Goal: Task Accomplishment & Management: Manage account settings

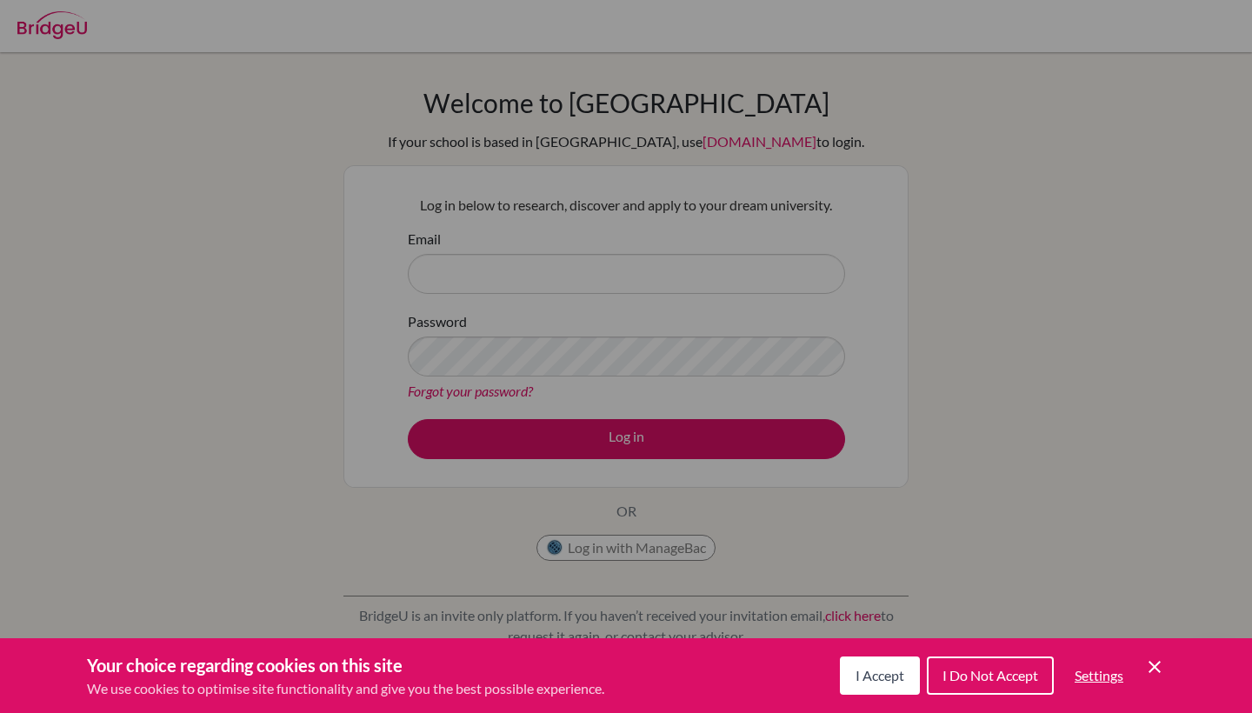
click at [919, 293] on div "Cookie Preferences" at bounding box center [626, 356] width 1252 height 713
click at [1160, 668] on icon "Cookie Control Close Icon" at bounding box center [1154, 667] width 21 height 21
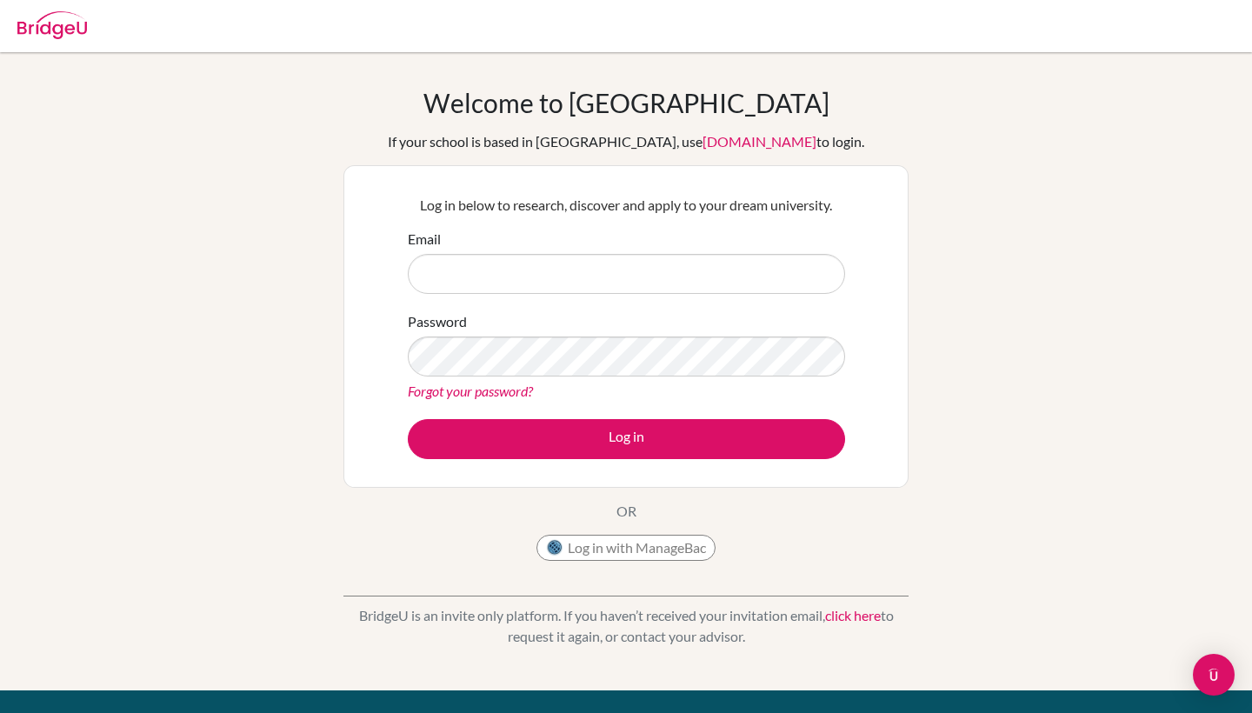
click at [631, 543] on button "Log in with ManageBac" at bounding box center [626, 548] width 179 height 26
click at [546, 270] on input "Email" at bounding box center [626, 274] width 437 height 40
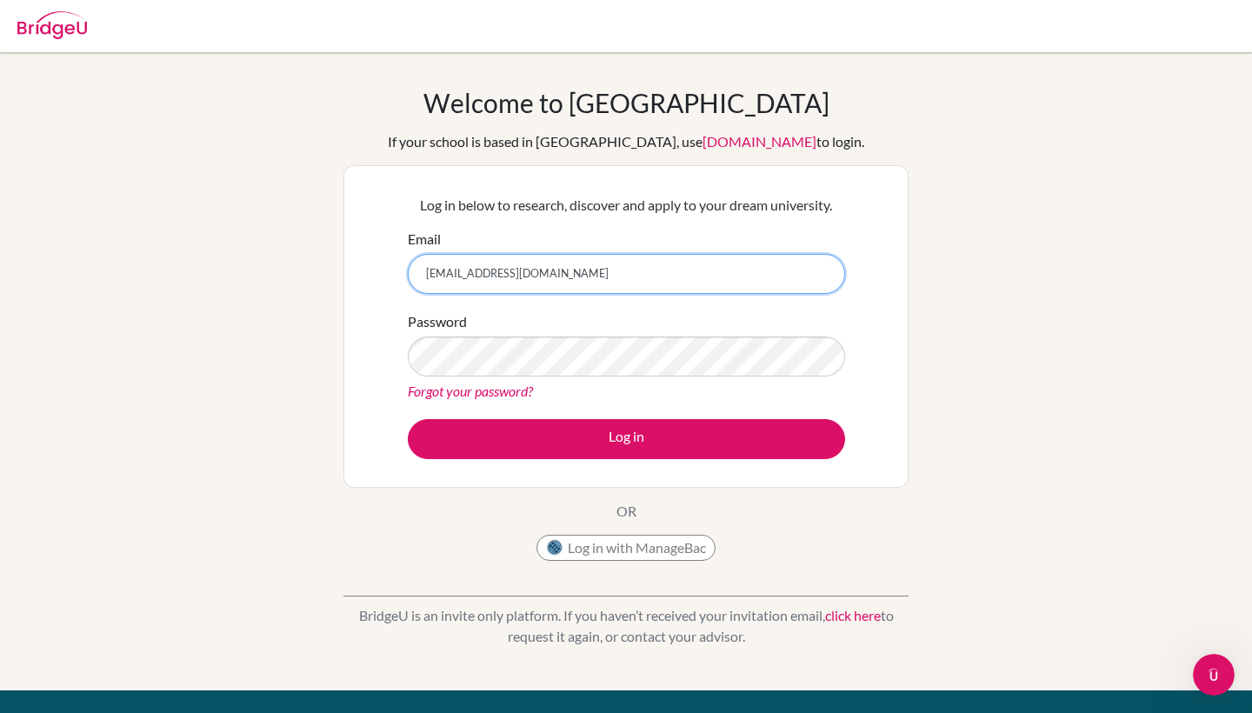
type input "[EMAIL_ADDRESS][DOMAIN_NAME]"
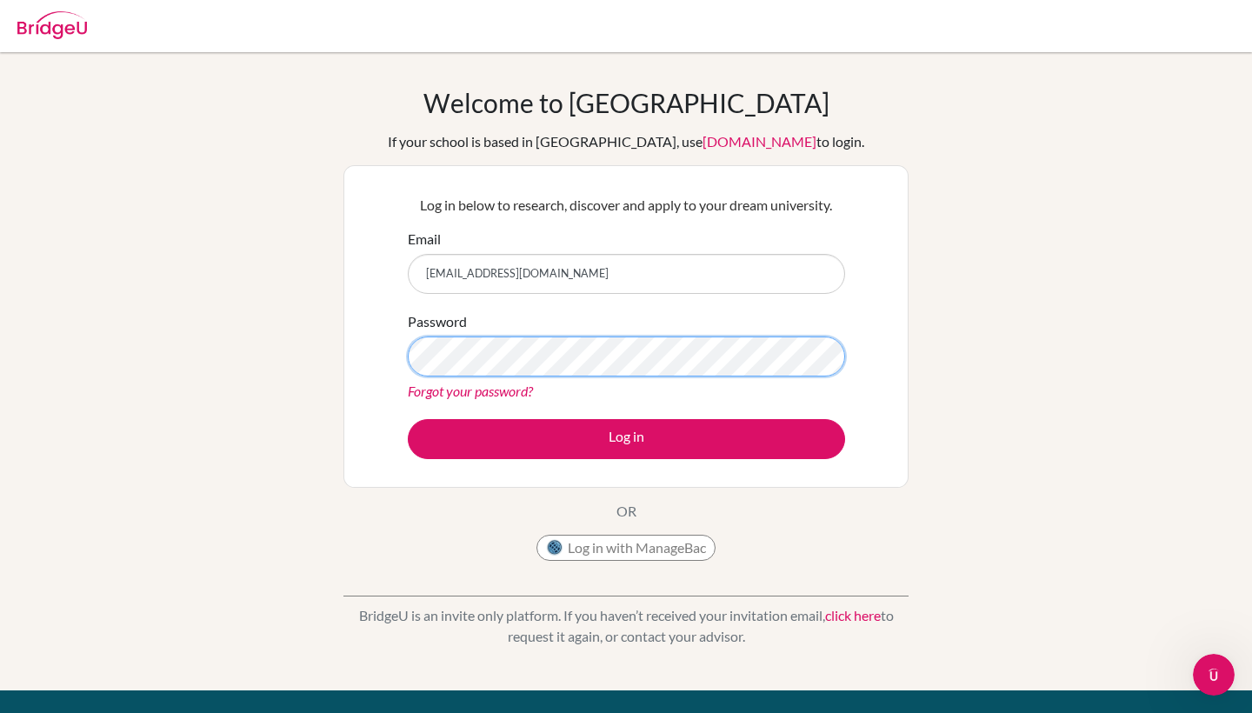
click at [626, 438] on button "Log in" at bounding box center [626, 439] width 437 height 40
click at [703, 141] on link "[DOMAIN_NAME]" at bounding box center [760, 141] width 114 height 17
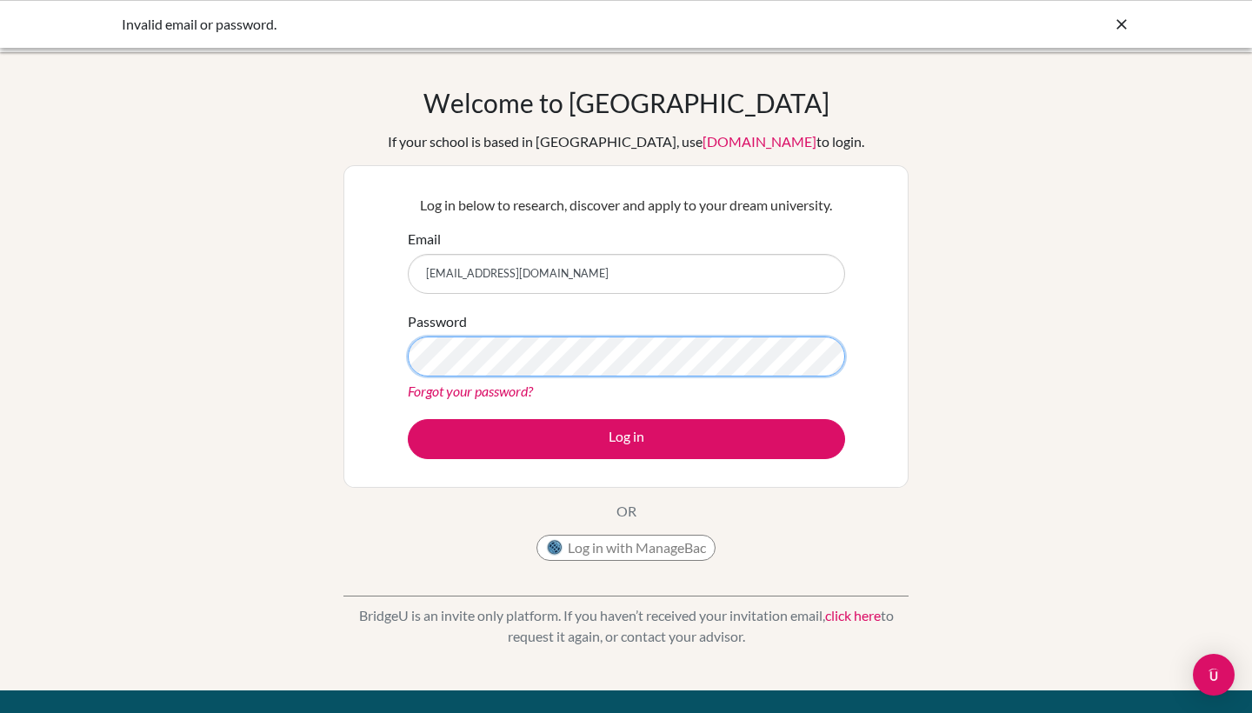
click at [626, 438] on button "Log in" at bounding box center [626, 439] width 437 height 40
click at [210, 28] on div "Invalid email or password." at bounding box center [496, 24] width 748 height 21
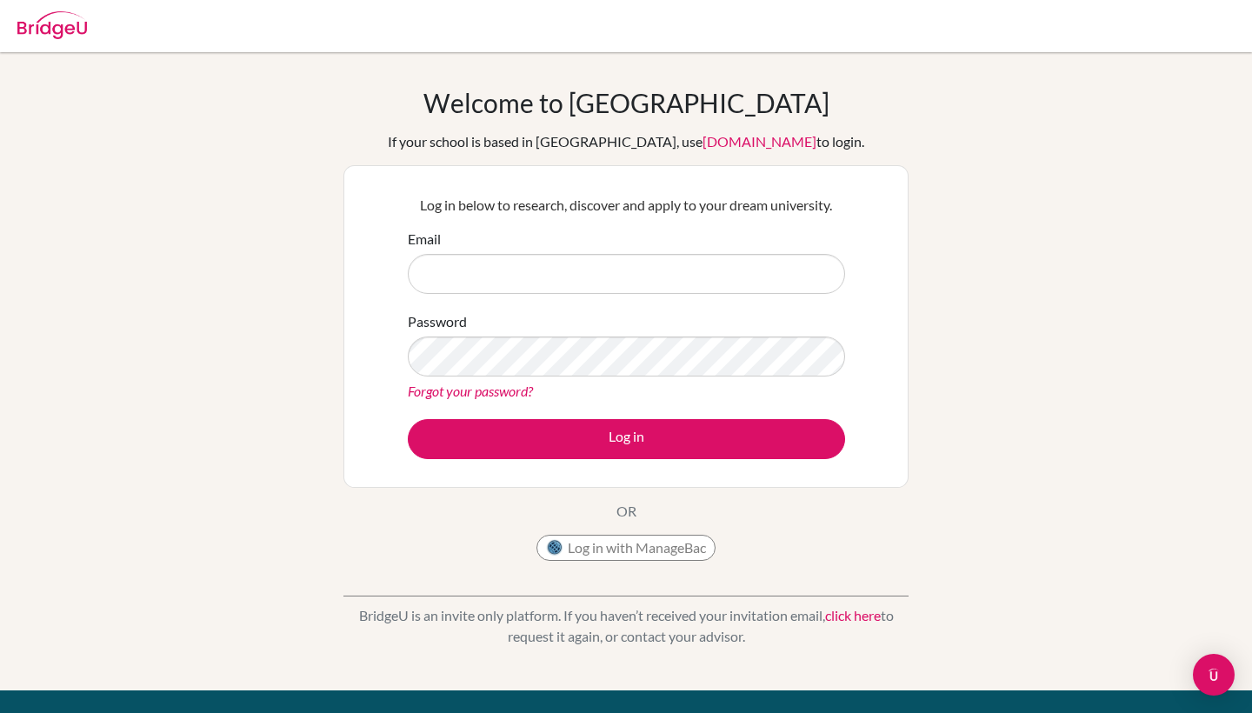
click at [816, 280] on input "Email" at bounding box center [626, 274] width 437 height 40
type input "[EMAIL_ADDRESS][DOMAIN_NAME]"
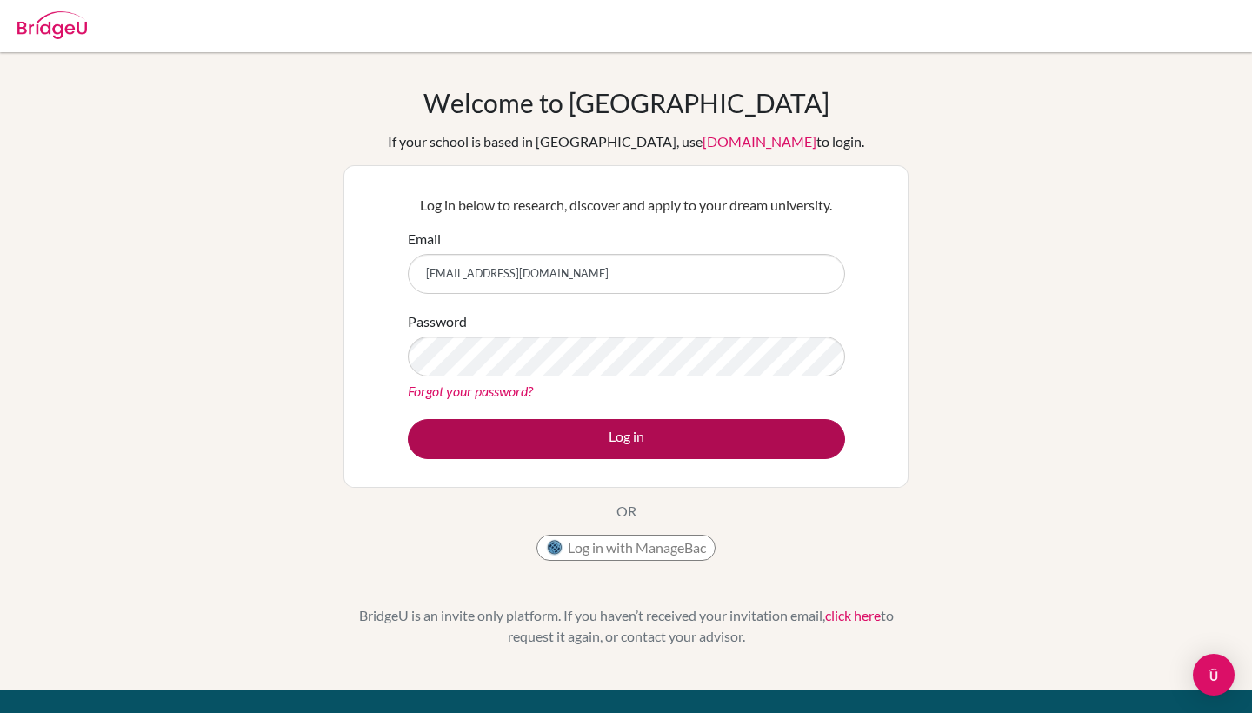
click at [703, 443] on button "Log in" at bounding box center [626, 439] width 437 height 40
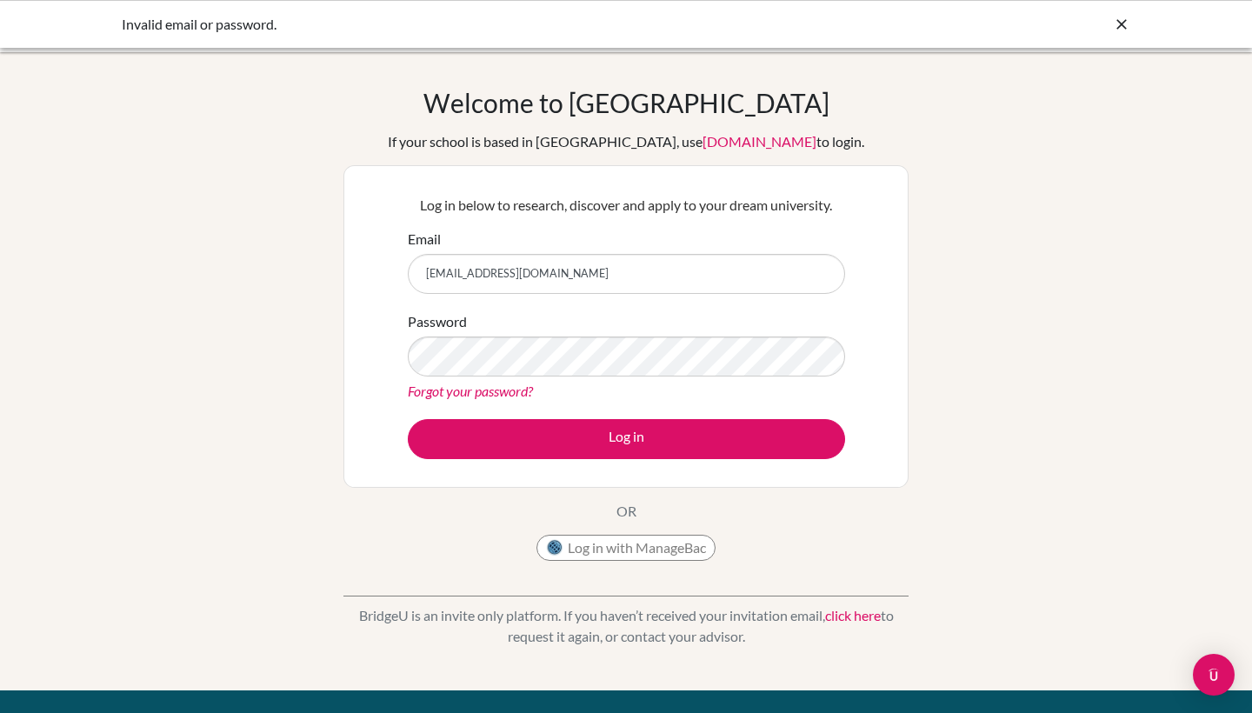
click at [1113, 22] on div "Invalid email or password." at bounding box center [626, 24] width 1009 height 21
click at [1114, 30] on icon at bounding box center [1121, 24] width 17 height 17
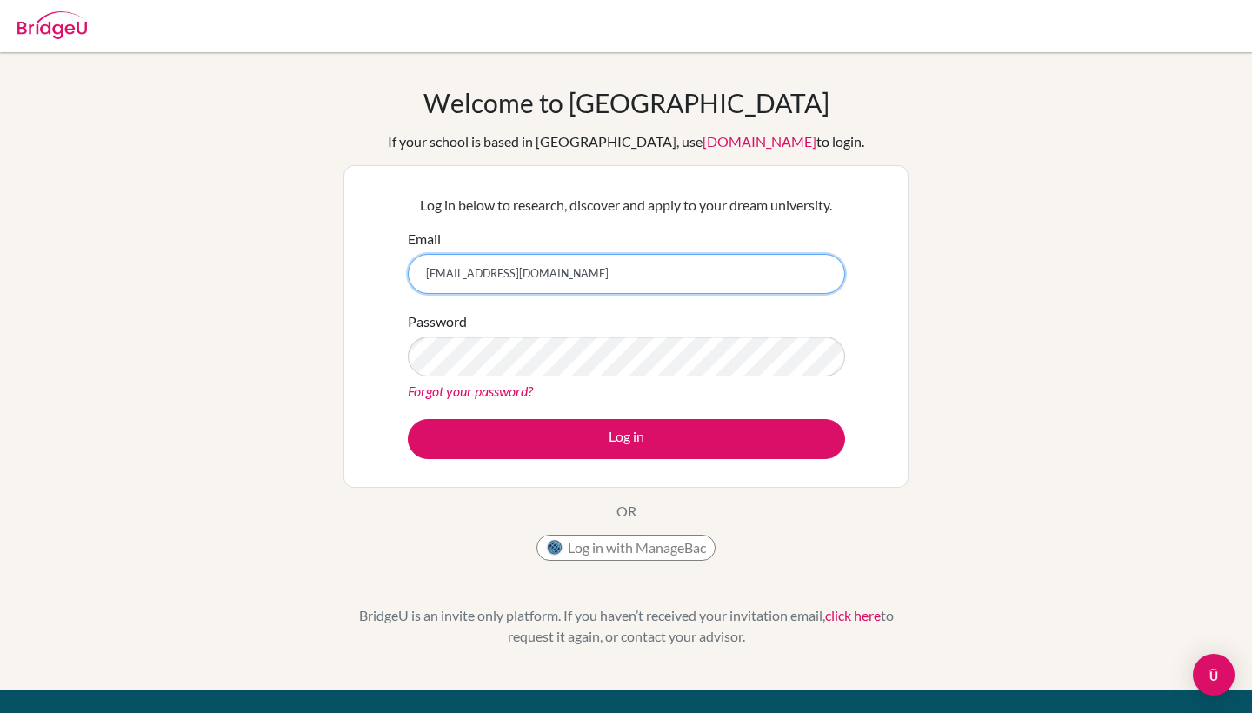
click at [541, 272] on input "[EMAIL_ADDRESS][DOMAIN_NAME]" at bounding box center [626, 274] width 437 height 40
drag, startPoint x: 423, startPoint y: 271, endPoint x: 652, endPoint y: 274, distance: 229.6
click at [652, 274] on input "[EMAIL_ADDRESS][DOMAIN_NAME]" at bounding box center [626, 274] width 437 height 40
click at [817, 271] on input "Email" at bounding box center [626, 274] width 437 height 40
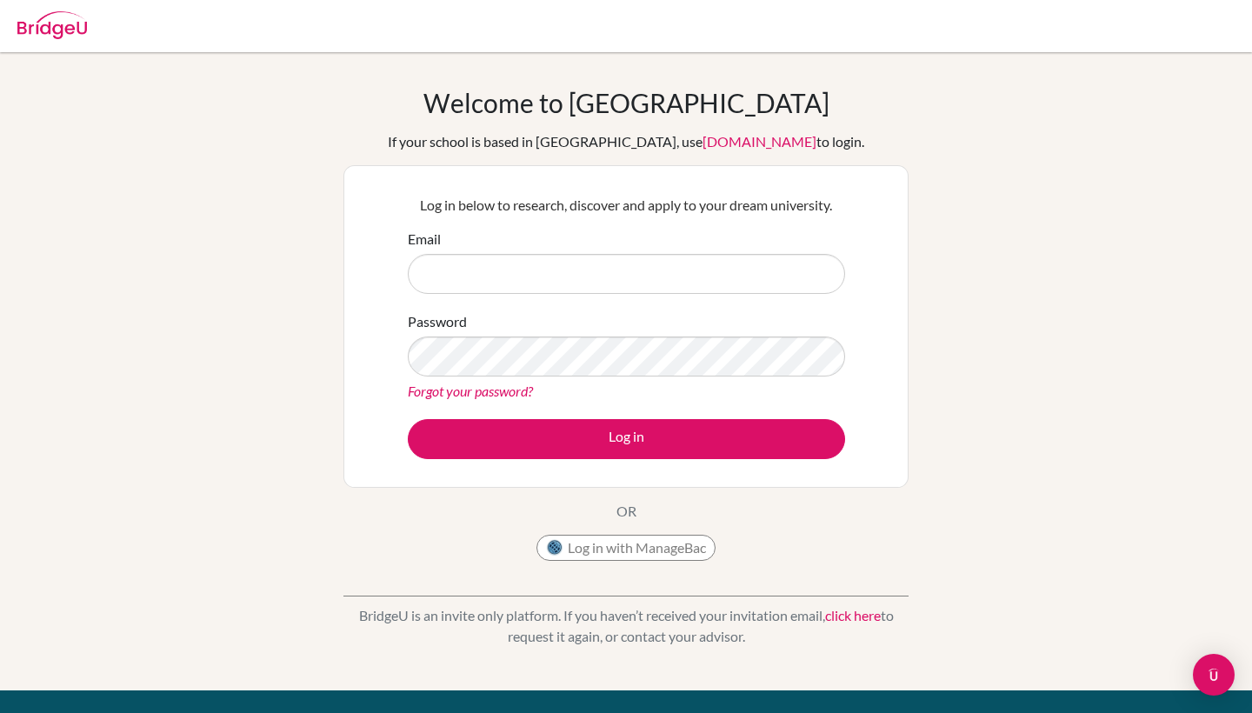
click at [849, 617] on link "click here" at bounding box center [853, 615] width 56 height 17
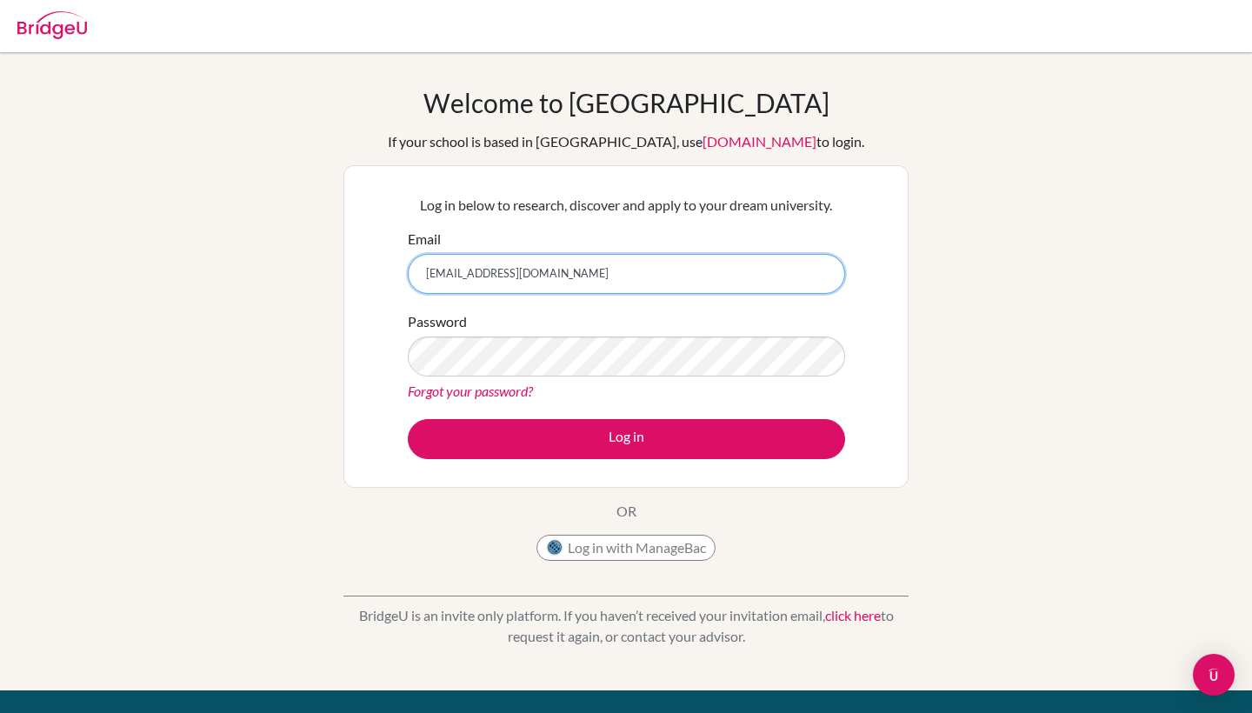
type input "[EMAIL_ADDRESS][DOMAIN_NAME]"
click at [815, 270] on input "[EMAIL_ADDRESS][DOMAIN_NAME]" at bounding box center [626, 274] width 437 height 40
click at [657, 274] on input "smccarthyowo@gmail.com" at bounding box center [626, 274] width 437 height 40
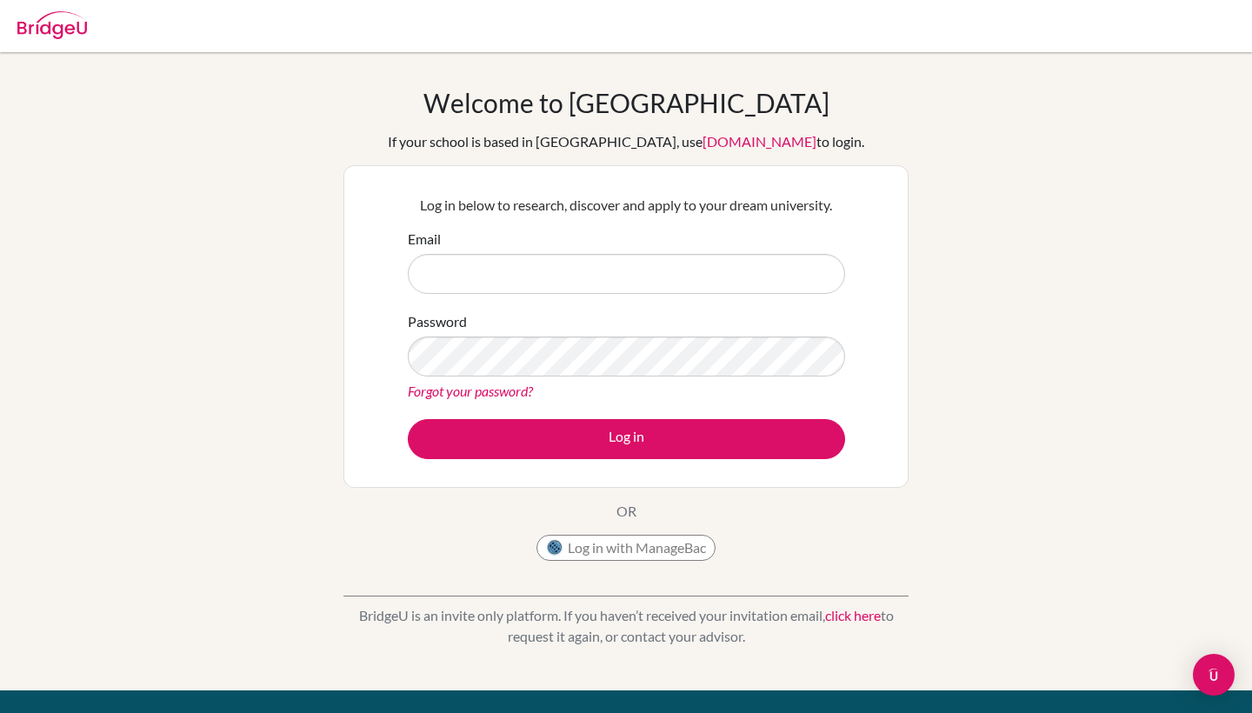
click at [927, 237] on div "Welcome to BridgeU If your school is based in China, use app.bridge-u.com.cn to…" at bounding box center [626, 371] width 1252 height 569
click at [788, 270] on input "Email" at bounding box center [626, 274] width 437 height 40
click at [819, 272] on input "Email" at bounding box center [626, 274] width 437 height 40
type input "[EMAIL_ADDRESS][DOMAIN_NAME]"
click at [399, 416] on div "Log in below to research, discover and apply to your dream university. Email sm…" at bounding box center [626, 326] width 459 height 286
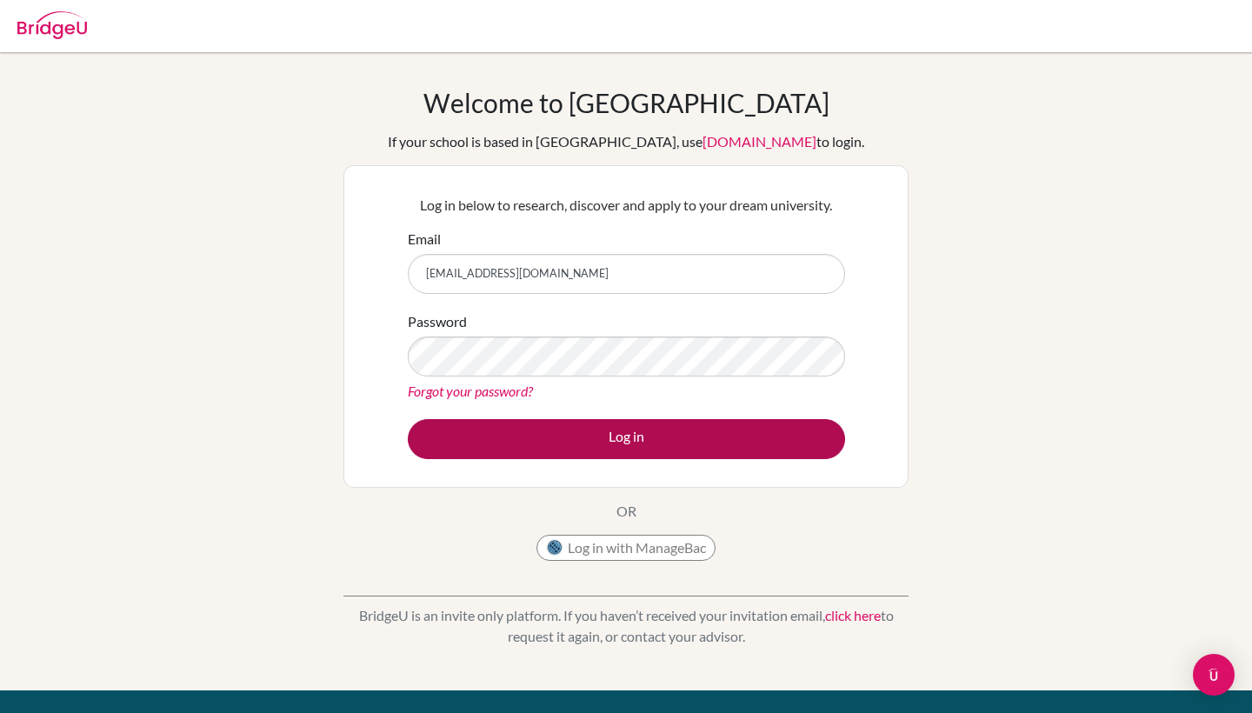
click at [509, 431] on button "Log in" at bounding box center [626, 439] width 437 height 40
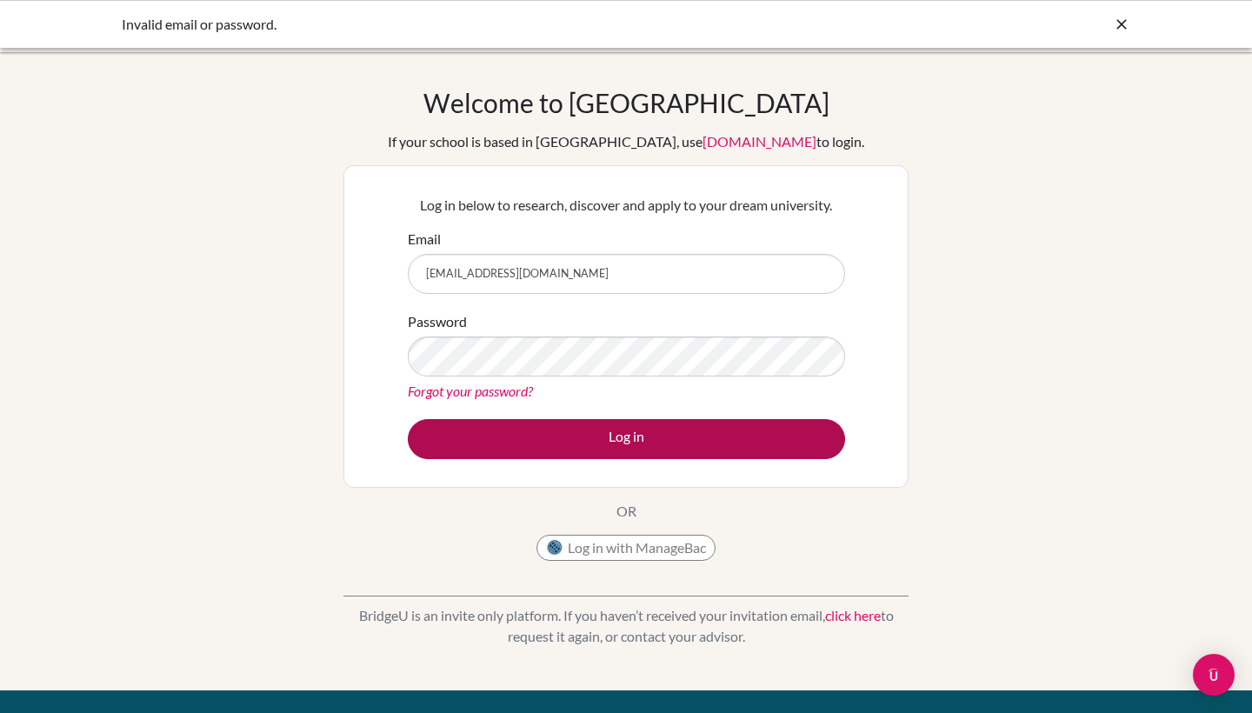
click at [572, 428] on button "Log in" at bounding box center [626, 439] width 437 height 40
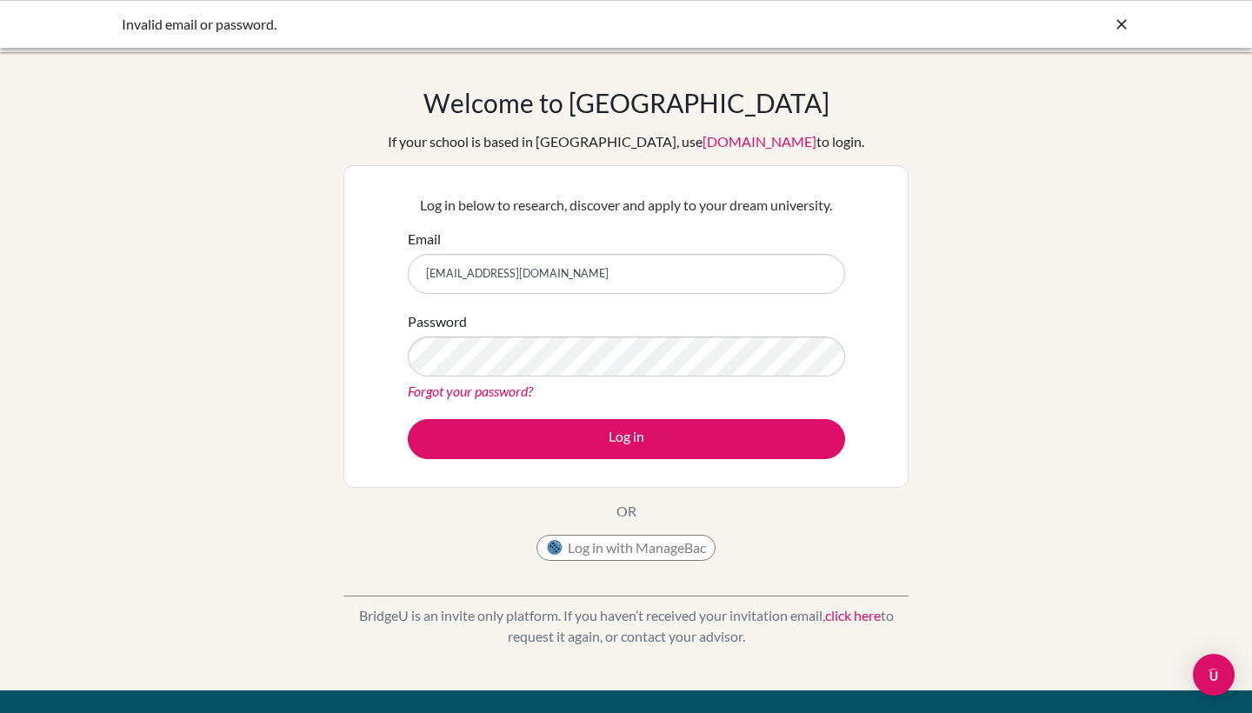
click at [978, 359] on div "Welcome to [GEOGRAPHIC_DATA] If your school is based in [GEOGRAPHIC_DATA], use …" at bounding box center [626, 371] width 1252 height 569
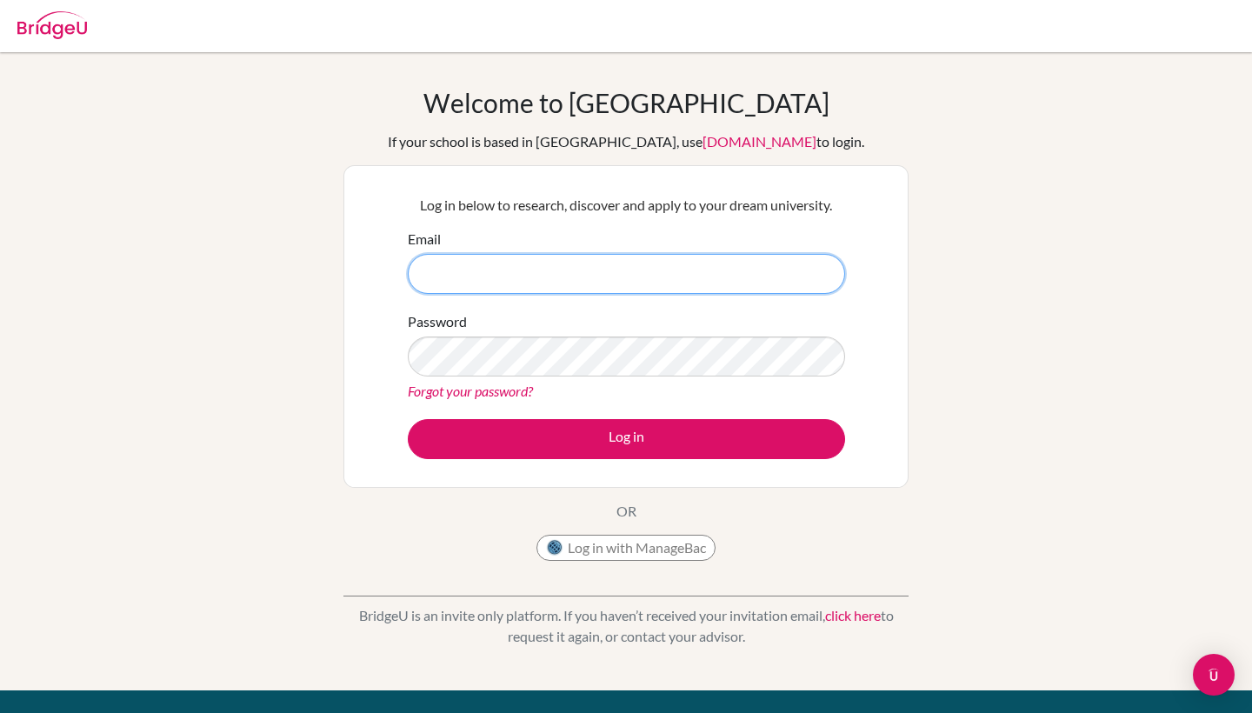
type input "smccarthy@macrisschool.org"
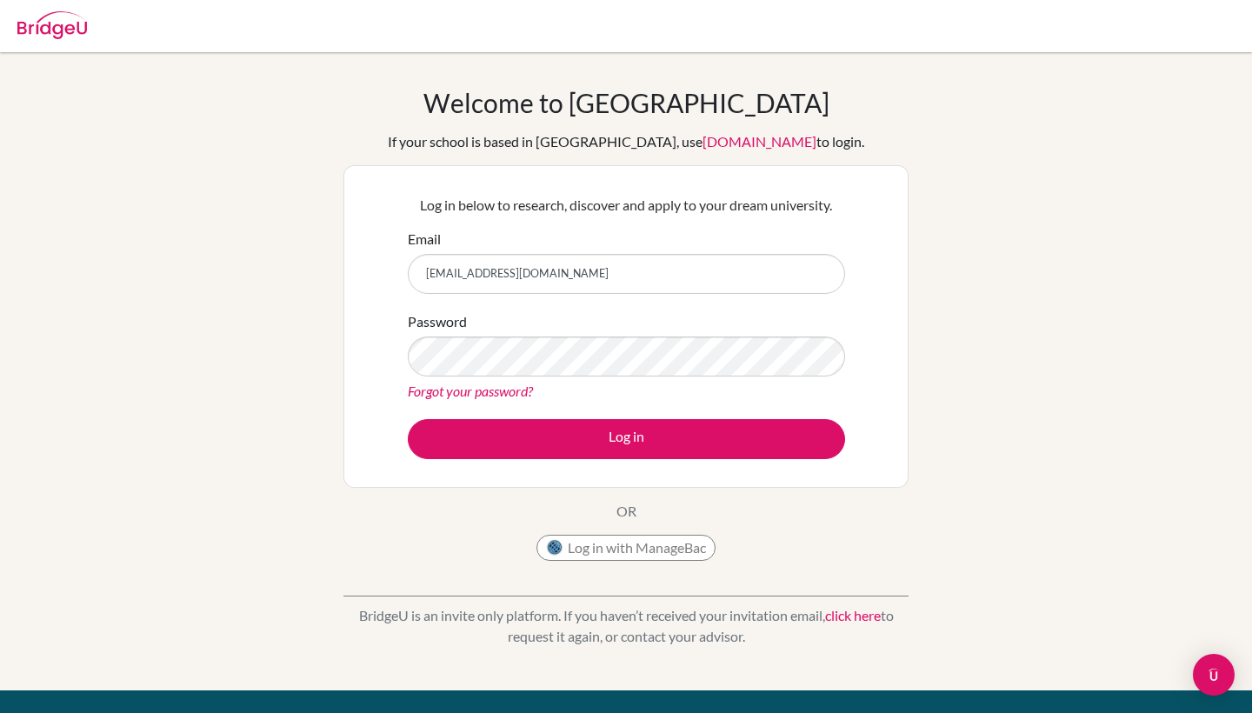
click at [346, 394] on div "Log in below to research, discover and apply to your dream university. Email [E…" at bounding box center [625, 326] width 565 height 323
click at [437, 394] on link "Forgot your password?" at bounding box center [470, 391] width 125 height 17
click at [376, 7] on div at bounding box center [626, 26] width 1235 height 52
click at [626, 438] on button "Log in" at bounding box center [626, 439] width 437 height 40
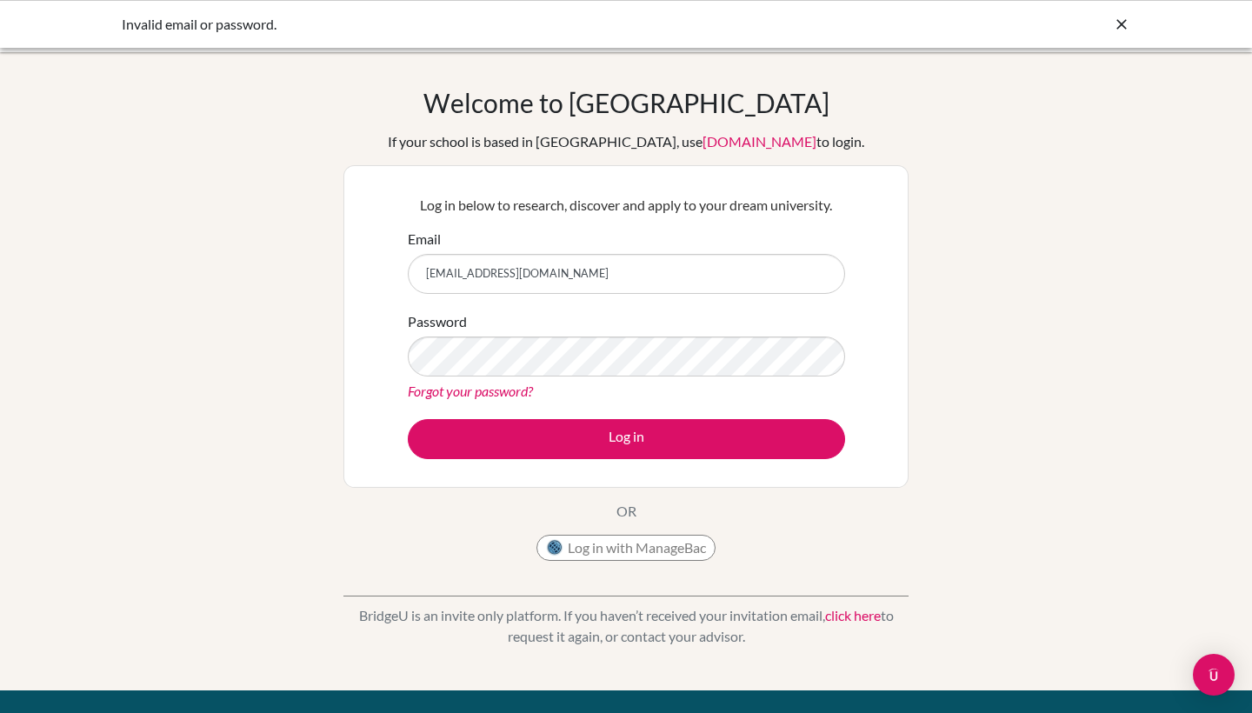
click at [966, 287] on div "Welcome to [GEOGRAPHIC_DATA] If your school is based in [GEOGRAPHIC_DATA], use …" at bounding box center [626, 371] width 1252 height 569
click at [908, 193] on div "Log in below to research, discover and apply to your dream university. Email [E…" at bounding box center [625, 326] width 565 height 323
